Goal: Navigation & Orientation: Find specific page/section

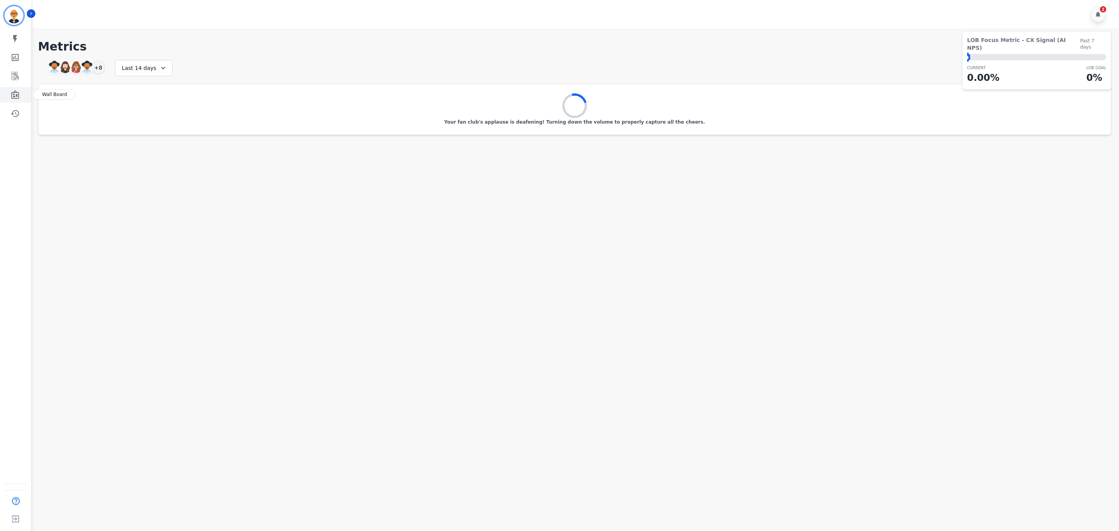
click at [16, 96] on icon "Sidebar" at bounding box center [14, 94] width 9 height 9
